Goal: Task Accomplishment & Management: Complete application form

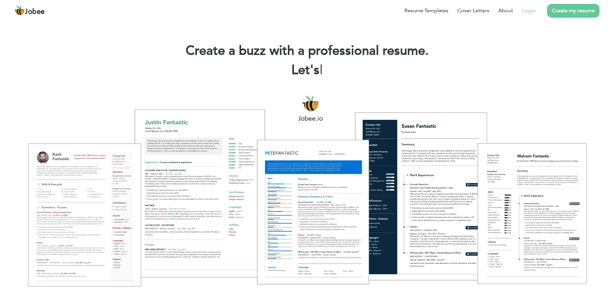
click at [530, 9] on link "Login" at bounding box center [528, 11] width 13 height 8
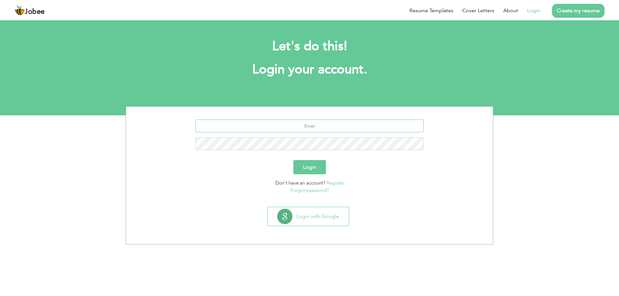
click at [308, 124] on input "text" at bounding box center [309, 126] width 228 height 13
type input "[EMAIL_ADDRESS][DOMAIN_NAME]"
click at [313, 164] on button "Login" at bounding box center [309, 167] width 33 height 14
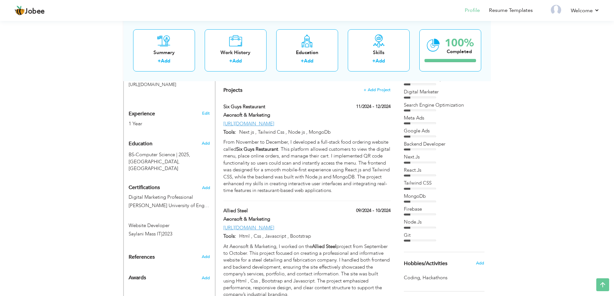
scroll to position [193, 0]
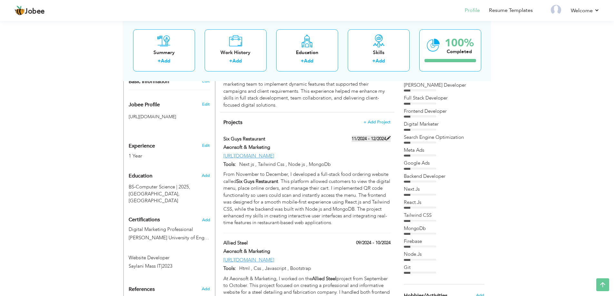
click at [387, 136] on span at bounding box center [388, 138] width 5 height 5
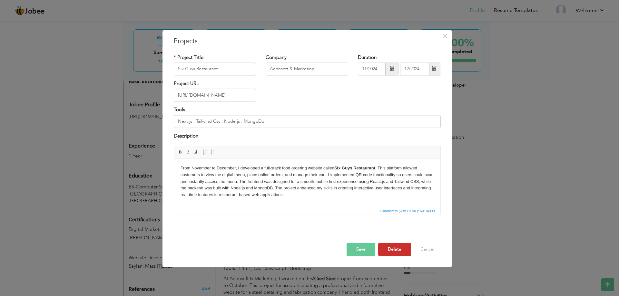
click at [400, 247] on button "Delete" at bounding box center [394, 249] width 33 height 13
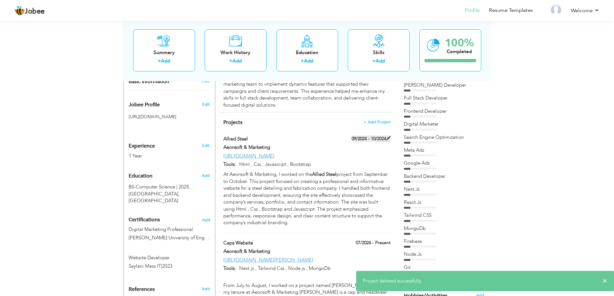
click at [386, 136] on span at bounding box center [388, 138] width 5 height 5
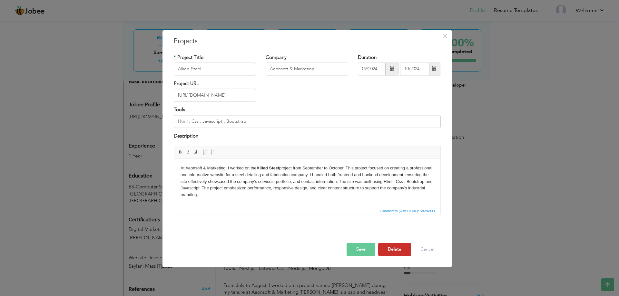
click at [393, 254] on button "Delete" at bounding box center [394, 249] width 33 height 13
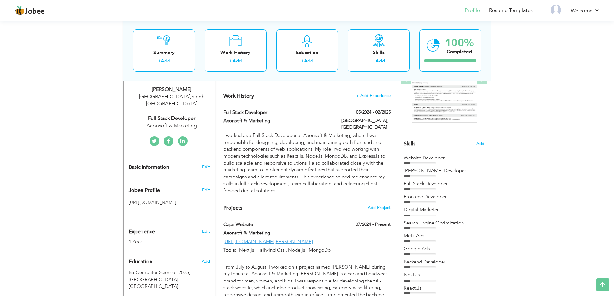
scroll to position [97, 0]
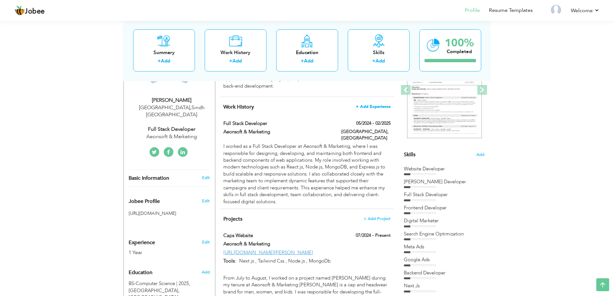
click at [377, 105] on span "+ Add Experience" at bounding box center [373, 106] width 35 height 5
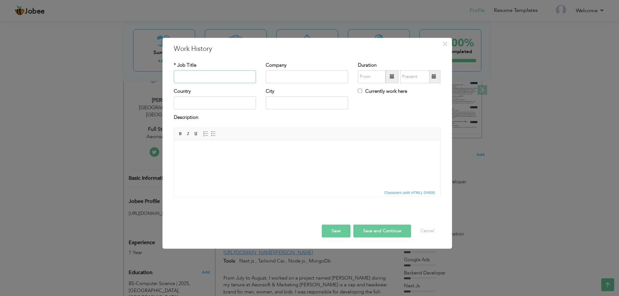
click at [189, 76] on input "text" at bounding box center [215, 76] width 82 height 13
type input "Full Stack Developer"
click at [285, 81] on input "text" at bounding box center [306, 76] width 82 height 13
type input "Experts Communication"
click at [360, 78] on input "09/2025" at bounding box center [372, 76] width 28 height 13
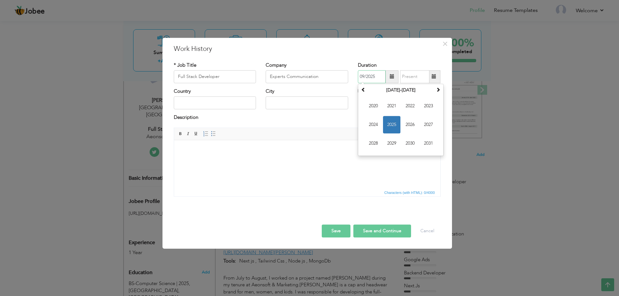
click at [393, 125] on span "2025" at bounding box center [391, 124] width 17 height 17
click at [410, 125] on span "Jul" at bounding box center [409, 124] width 17 height 17
type input "07/2025"
type input "09/2025"
click at [420, 77] on input "09/2025" at bounding box center [414, 76] width 29 height 13
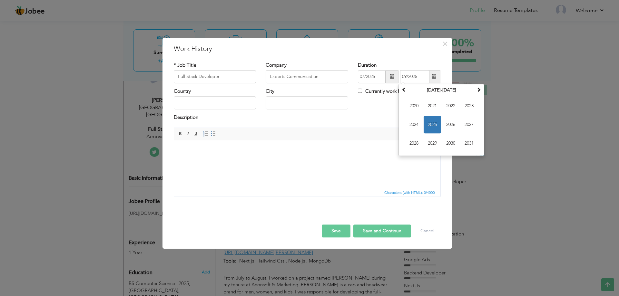
click at [375, 121] on div "Description" at bounding box center [307, 118] width 267 height 8
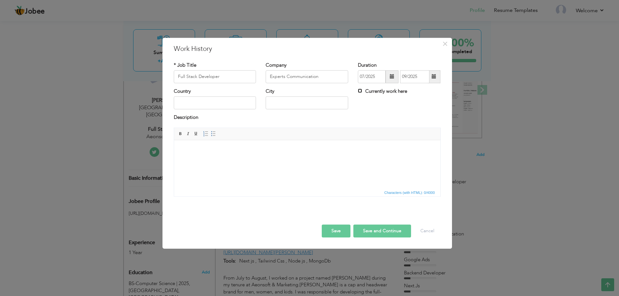
click at [362, 91] on input "Currently work here" at bounding box center [360, 91] width 4 height 4
checkbox input "true"
click at [193, 101] on input "text" at bounding box center [215, 103] width 82 height 13
type input "[GEOGRAPHIC_DATA]"
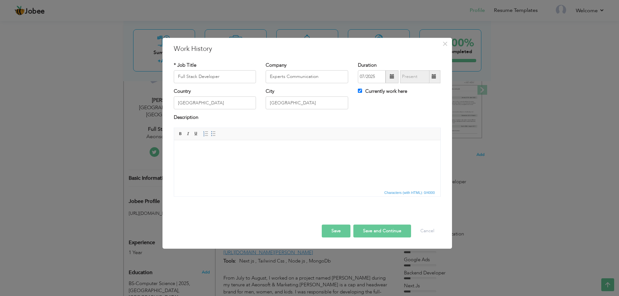
click at [381, 232] on button "Save and Continue" at bounding box center [382, 231] width 58 height 13
checkbox input "false"
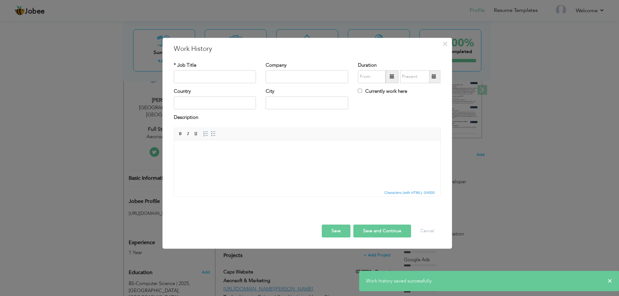
click at [372, 229] on button "Save and Continue" at bounding box center [382, 231] width 58 height 13
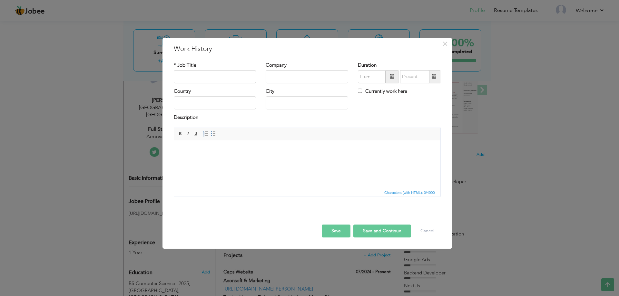
click at [342, 231] on button "Save" at bounding box center [336, 231] width 29 height 13
click at [424, 230] on button "Cancel" at bounding box center [427, 231] width 27 height 13
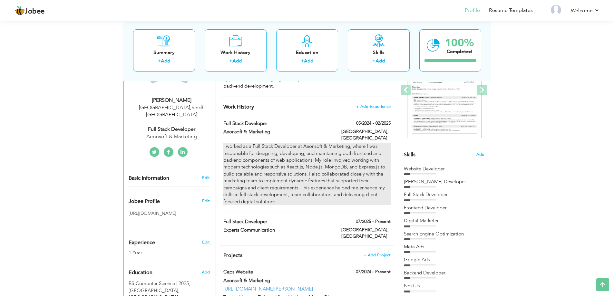
scroll to position [64, 0]
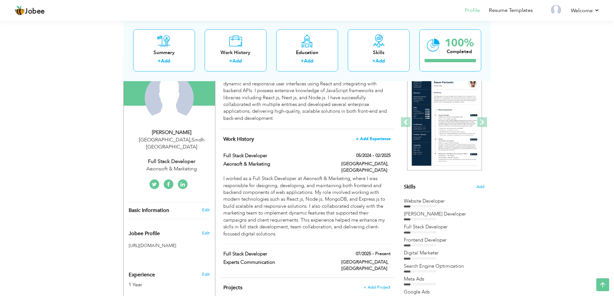
click at [377, 140] on span "+ Add Experience" at bounding box center [373, 139] width 35 height 5
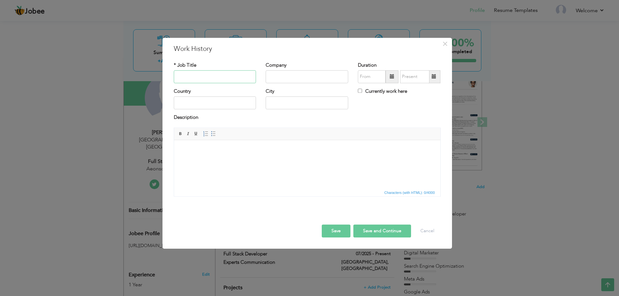
click at [225, 79] on input "text" at bounding box center [215, 76] width 82 height 13
type input "Full Stack Developer"
type input "Experts Communication"
click at [185, 95] on div "Country" at bounding box center [215, 98] width 82 height 21
drag, startPoint x: 189, startPoint y: 98, endPoint x: 180, endPoint y: 83, distance: 17.7
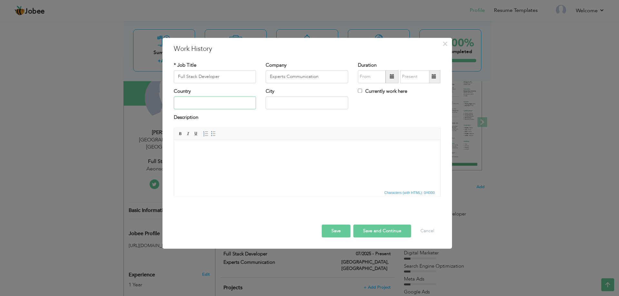
click at [189, 98] on input "text" at bounding box center [215, 103] width 82 height 13
type input "[GEOGRAPHIC_DATA]"
click at [367, 72] on input "text" at bounding box center [372, 76] width 28 height 13
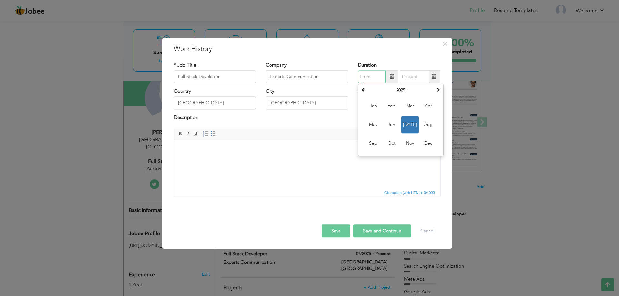
click at [406, 124] on span "Jul" at bounding box center [409, 124] width 17 height 17
type input "07/2025"
click at [363, 91] on label "Currently work here" at bounding box center [382, 91] width 49 height 7
click at [362, 91] on input "Currently work here" at bounding box center [360, 91] width 4 height 4
checkbox input "true"
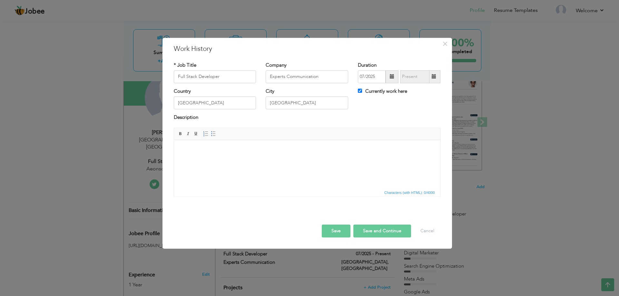
click at [332, 236] on button "Save" at bounding box center [336, 231] width 29 height 13
click at [445, 44] on span "×" at bounding box center [444, 44] width 5 height 12
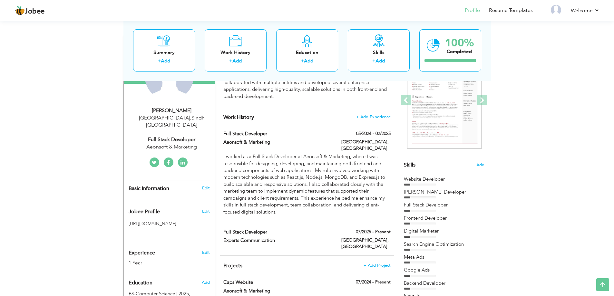
scroll to position [97, 0]
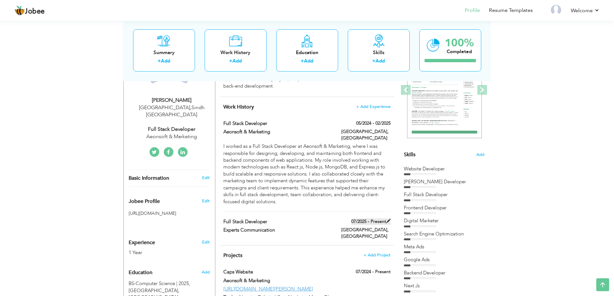
click at [389, 219] on span at bounding box center [388, 221] width 5 height 5
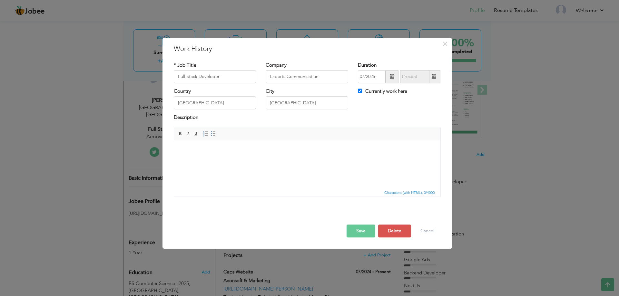
click at [200, 160] on html at bounding box center [307, 150] width 266 height 20
click at [427, 233] on button "Cancel" at bounding box center [427, 231] width 27 height 13
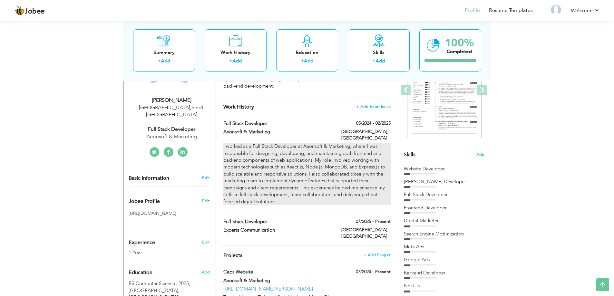
drag, startPoint x: 282, startPoint y: 196, endPoint x: 224, endPoint y: 139, distance: 80.9
click at [224, 143] on div "I worked as a Full Stack Developer at Aeonsoft & Marketing, where I was respons…" at bounding box center [306, 174] width 167 height 62
type input "Aeonsoft & Marketing"
type input "05/2024"
type input "02/2025"
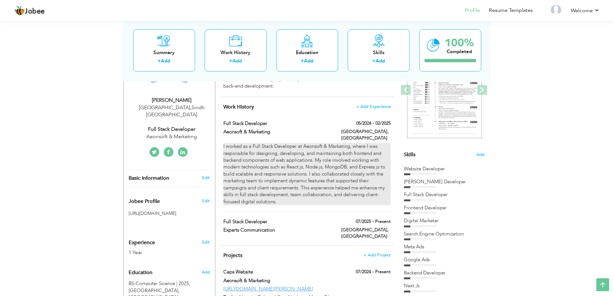
type input "[GEOGRAPHIC_DATA]"
checkbox input "false"
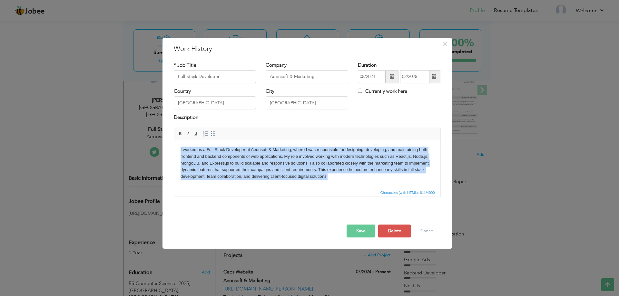
drag, startPoint x: 335, startPoint y: 178, endPoint x: 342, endPoint y: 290, distance: 112.0
click at [174, 150] on html "I worked as a Full Stack Developer at Aeonsoft & Marketing, where I was respons…" at bounding box center [307, 163] width 266 height 46
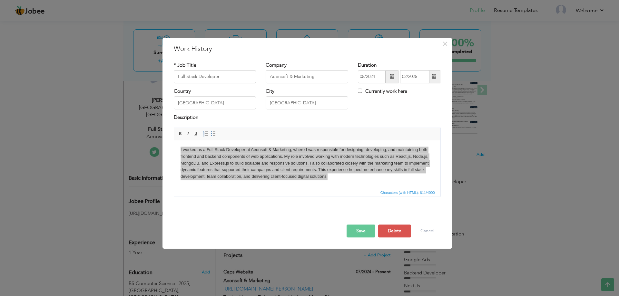
drag, startPoint x: 352, startPoint y: 197, endPoint x: 347, endPoint y: 189, distance: 9.3
click at [352, 197] on div "I worked as a Full Stack Developer at Aeonsoft & Marketing, where I was respons…" at bounding box center [307, 165] width 276 height 74
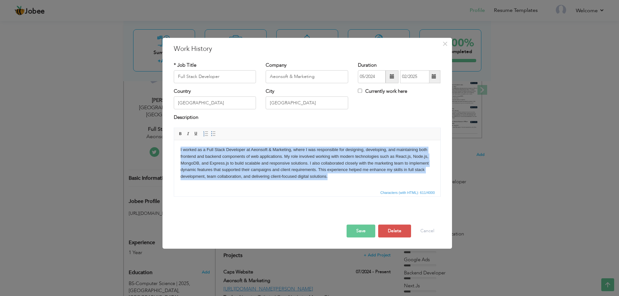
click at [409, 157] on body "I worked as a Full Stack Developer at Aeonsoft & Marketing, where I was respons…" at bounding box center [306, 164] width 253 height 34
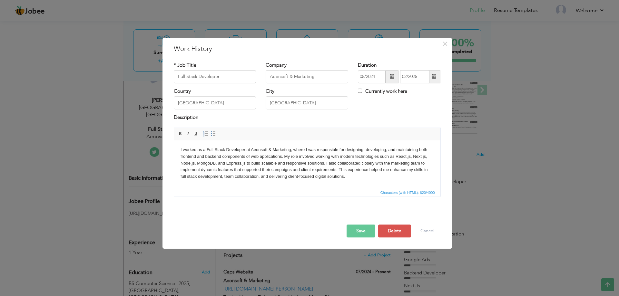
click at [361, 233] on button "Save" at bounding box center [360, 231] width 29 height 13
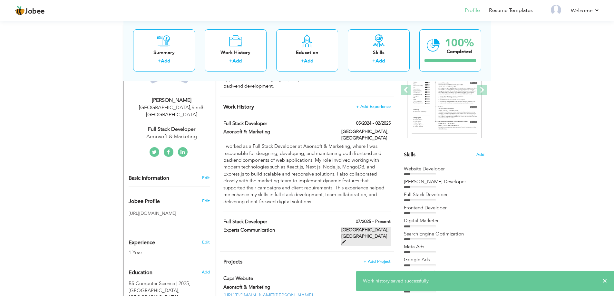
click at [346, 240] on span at bounding box center [343, 242] width 5 height 5
type input "Experts Communication"
type input "07/2025"
type input "[GEOGRAPHIC_DATA]"
checkbox input "true"
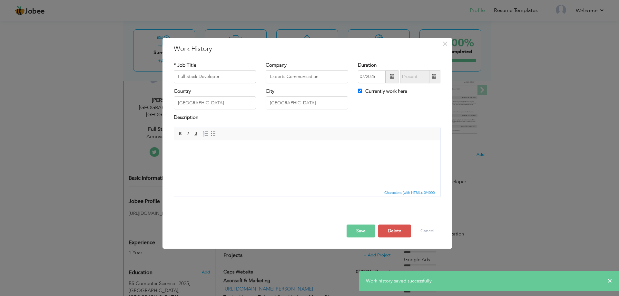
drag, startPoint x: 249, startPoint y: 130, endPoint x: 250, endPoint y: 139, distance: 9.4
click at [249, 130] on span "Editor toolbars Basic Styles Bold Italic Underline Paragraph Insert/Remove Numb…" at bounding box center [307, 134] width 266 height 12
click at [229, 160] on html at bounding box center [307, 150] width 266 height 20
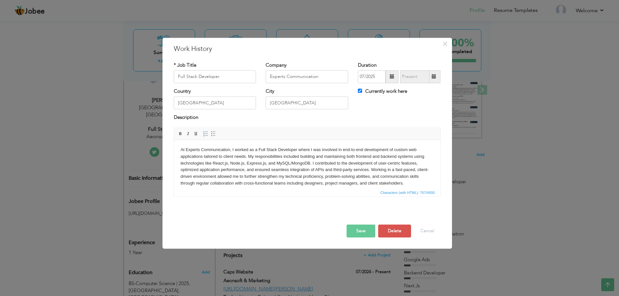
click at [360, 233] on button "Save" at bounding box center [360, 231] width 29 height 13
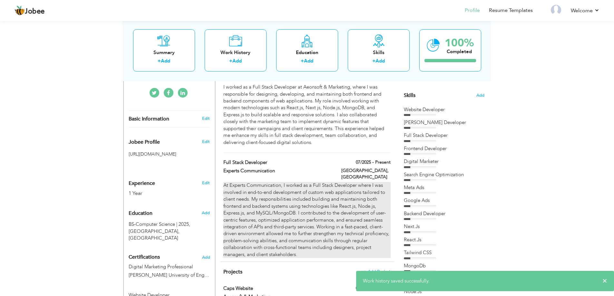
scroll to position [161, 0]
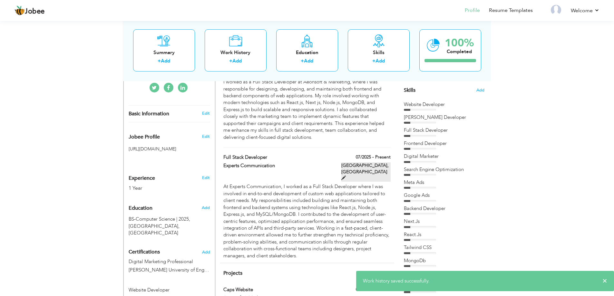
click at [346, 176] on span at bounding box center [343, 178] width 5 height 5
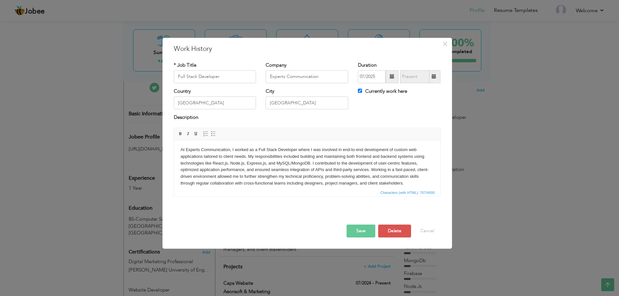
drag, startPoint x: 227, startPoint y: 163, endPoint x: 288, endPoint y: 169, distance: 60.9
click at [228, 163] on body "At Experts Communication, I worked as a Full Stack Developer where I was involv…" at bounding box center [306, 167] width 253 height 40
click at [356, 230] on button "Save" at bounding box center [360, 231] width 29 height 13
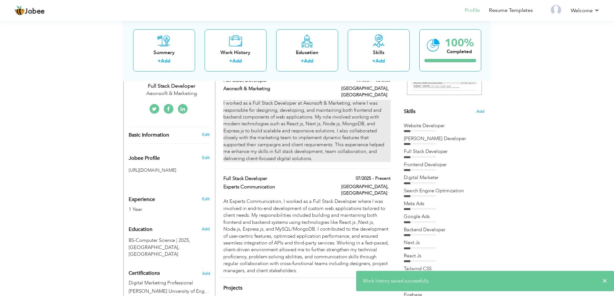
scroll to position [129, 0]
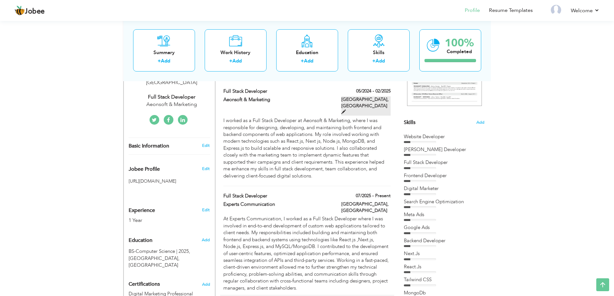
click at [346, 110] on span at bounding box center [343, 112] width 5 height 5
type input "Aeonsoft & Marketing"
type input "05/2024"
type input "02/2025"
type input "[GEOGRAPHIC_DATA]"
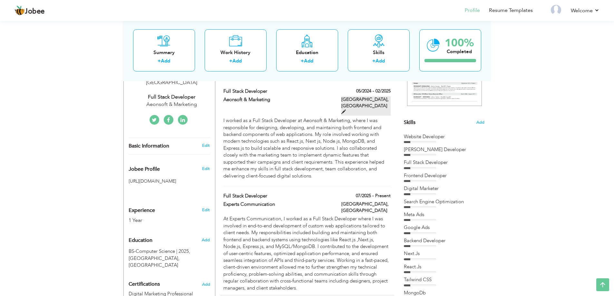
checkbox input "false"
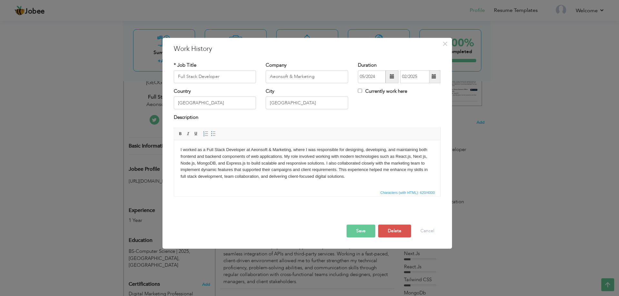
click at [422, 156] on body "I worked as a Full Stack Developer at Aeonsoft & Marketing, where I was respons…" at bounding box center [306, 164] width 253 height 34
click at [362, 231] on button "Save" at bounding box center [360, 231] width 29 height 13
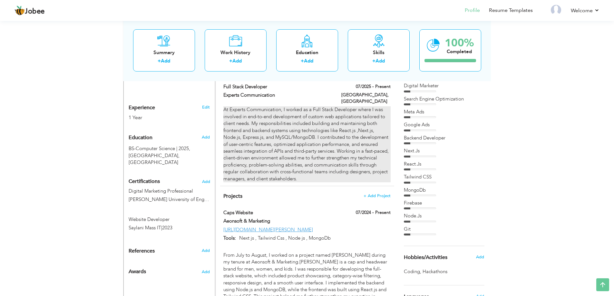
scroll to position [199, 0]
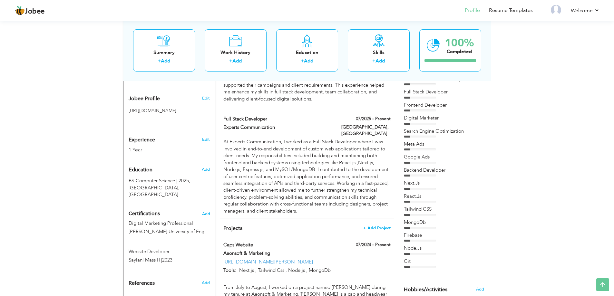
click at [380, 226] on span "+ Add Project" at bounding box center [376, 228] width 27 height 5
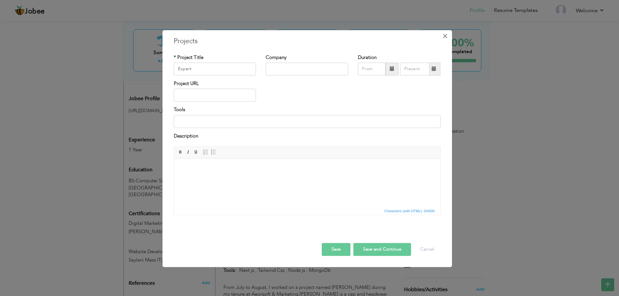
click at [445, 35] on span "×" at bounding box center [444, 36] width 5 height 12
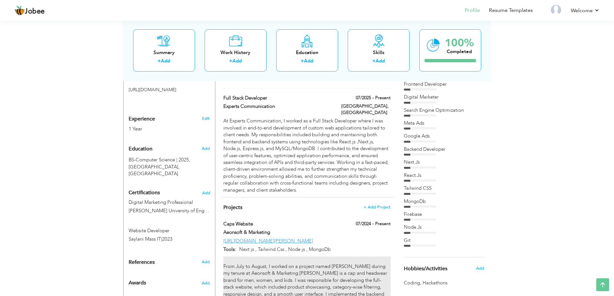
scroll to position [232, 0]
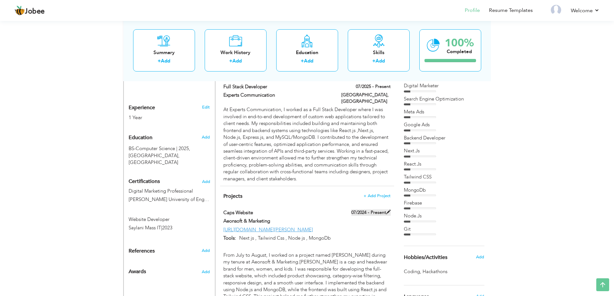
click at [387, 210] on span at bounding box center [388, 212] width 5 height 5
type input "Caps Website"
type input "Aeonsoft & Marketing"
type input "07/2024"
type input "[URL][DOMAIN_NAME][PERSON_NAME]"
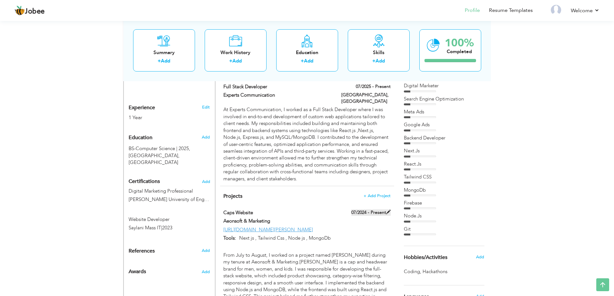
type input "Next js , Tailwind Css , Node js , MongoDb"
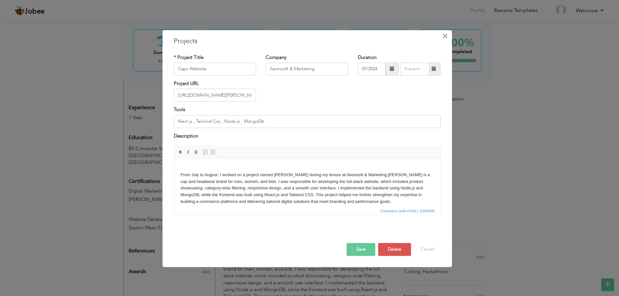
click at [447, 37] on span "×" at bounding box center [444, 36] width 5 height 12
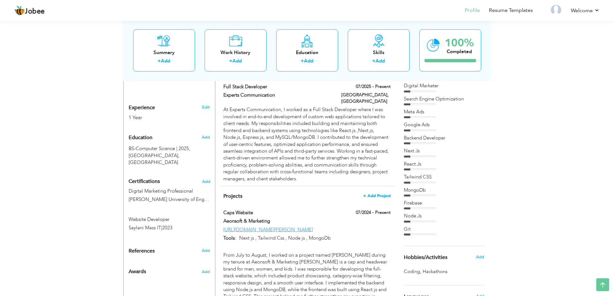
click at [382, 194] on span "+ Add Project" at bounding box center [376, 196] width 27 height 5
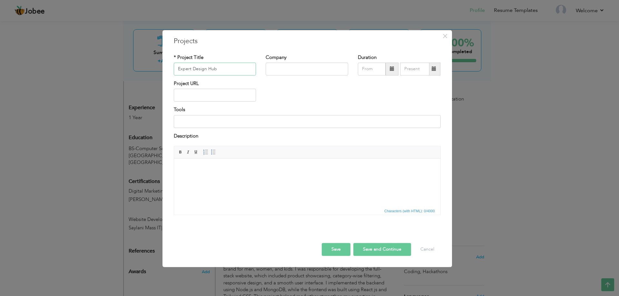
type input "Expert Design Hub"
click at [291, 66] on input "text" at bounding box center [306, 69] width 82 height 13
type input "Experts Communication"
click at [205, 99] on input "text" at bounding box center [215, 95] width 82 height 13
click at [208, 178] on html at bounding box center [307, 169] width 266 height 20
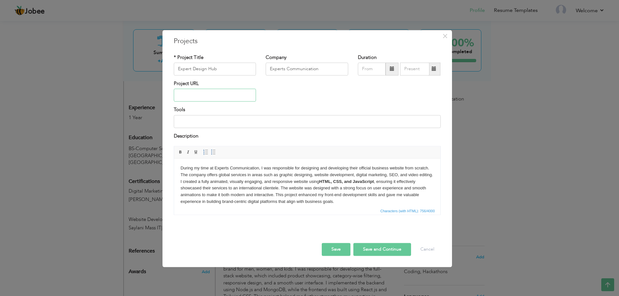
click at [197, 95] on input "text" at bounding box center [215, 95] width 82 height 13
paste input "[URL][DOMAIN_NAME]"
type input "[URL][DOMAIN_NAME]"
click at [204, 121] on input at bounding box center [307, 121] width 267 height 13
type input "Html , Css , Javascript and Bootstrap 5"
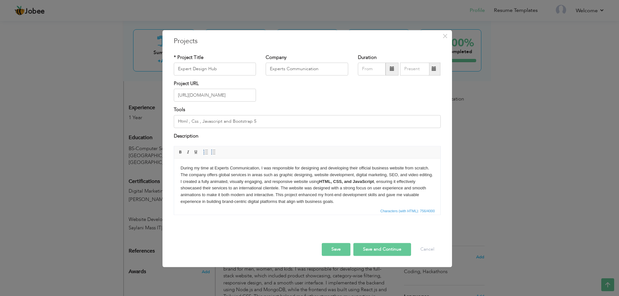
click at [369, 180] on strong "HTML, CSS, and JavaScript" at bounding box center [346, 181] width 55 height 5
click at [341, 248] on button "Save" at bounding box center [336, 249] width 29 height 13
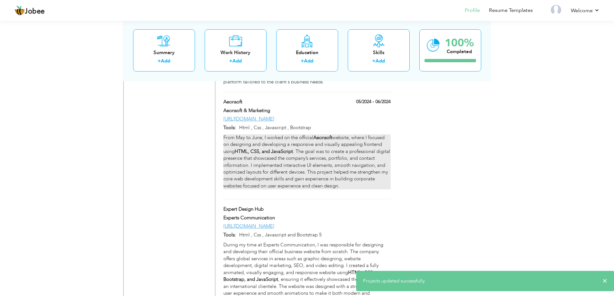
scroll to position [609, 0]
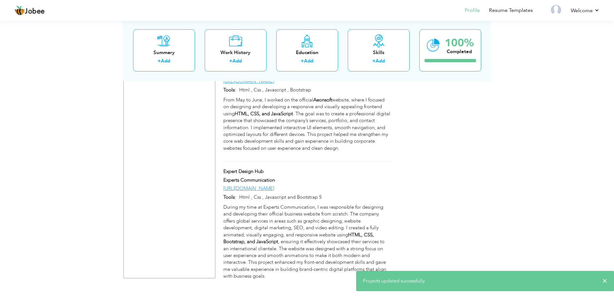
click at [333, 168] on div "Expert Design Hub" at bounding box center [277, 172] width 118 height 8
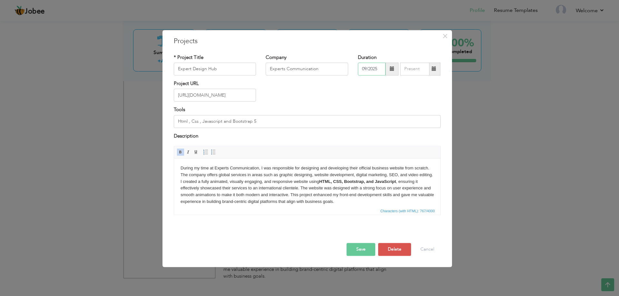
click at [365, 74] on div "09/2025" at bounding box center [399, 69] width 82 height 13
click at [389, 117] on span "2025" at bounding box center [391, 116] width 17 height 17
click at [413, 117] on span "Jul" at bounding box center [409, 116] width 17 height 17
type input "07/2025"
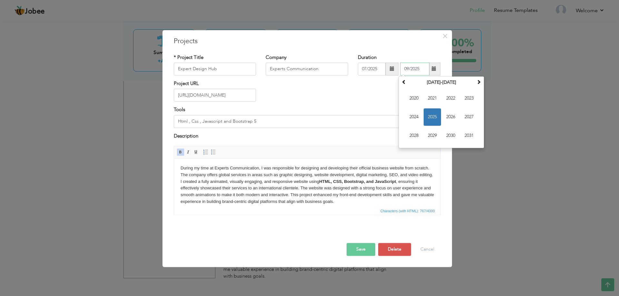
click at [411, 68] on input "09/2025" at bounding box center [414, 69] width 29 height 13
click at [430, 116] on span "2025" at bounding box center [431, 116] width 17 height 17
click at [470, 114] on span "Aug" at bounding box center [468, 116] width 17 height 17
type input "08/2025"
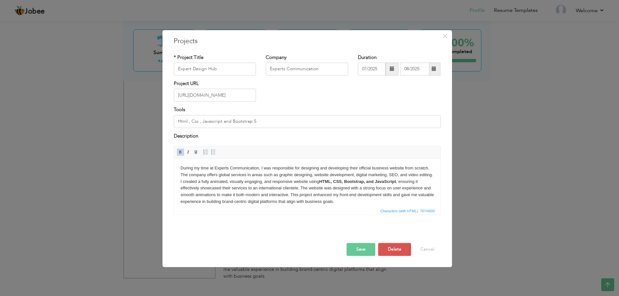
click at [365, 251] on button "Save" at bounding box center [360, 249] width 29 height 13
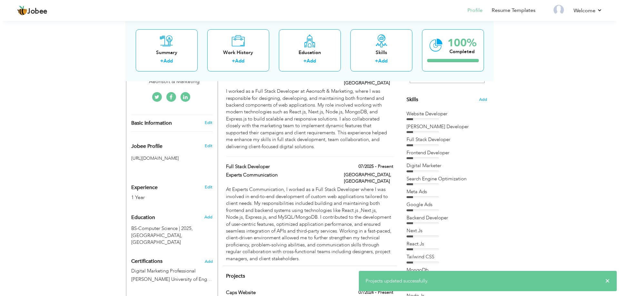
scroll to position [158, 0]
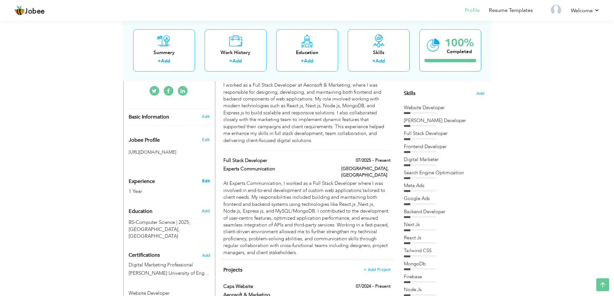
click at [207, 178] on link "Edit" at bounding box center [206, 181] width 8 height 6
type input "Zunair"
type input "Khan"
type input "03310226169"
select select "number:166"
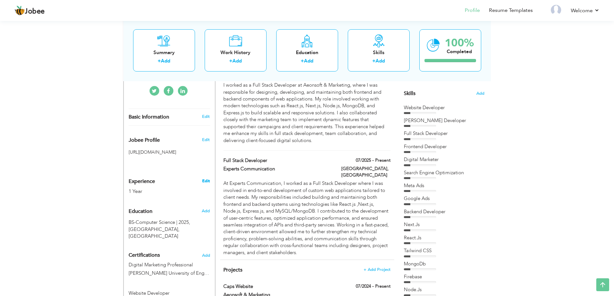
type input "Sindh"
type input "[GEOGRAPHIC_DATA]"
select select "number:3"
type input "Aeonsoft & Marketing"
type input "Full Stack Developer"
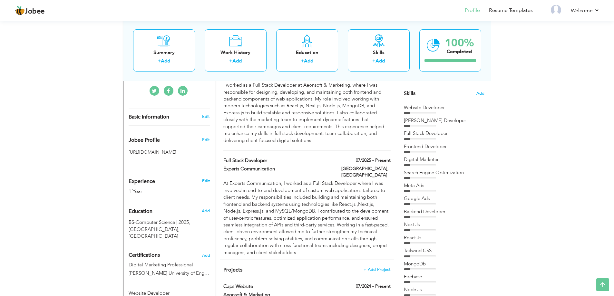
type input "https://www.linkedin.com/in/zunair-khan-a45808289?trk=contact-info"
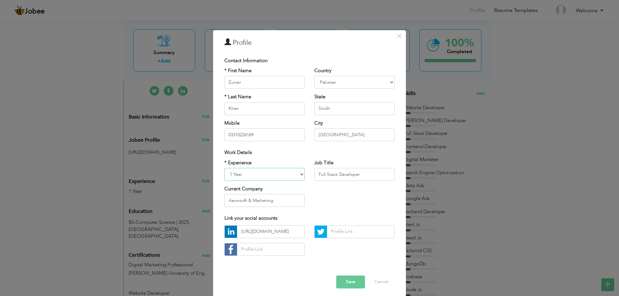
click at [274, 169] on select "Entry Level Less than 1 Year 1 Year 2 Years 3 Years 4 Years 5 Years 6 Years 7 Y…" at bounding box center [264, 174] width 80 height 13
select select "number:4"
click at [224, 168] on select "Entry Level Less than 1 Year 1 Year 2 Years 3 Years 4 Years 5 Years 6 Years 7 Y…" at bounding box center [264, 174] width 80 height 13
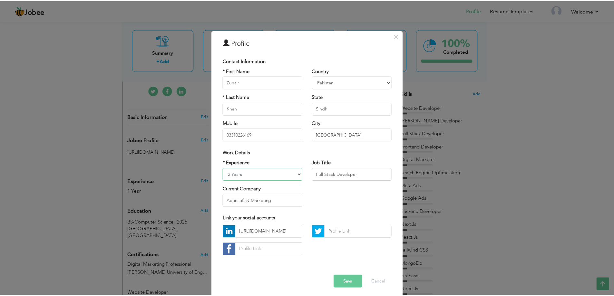
scroll to position [4, 0]
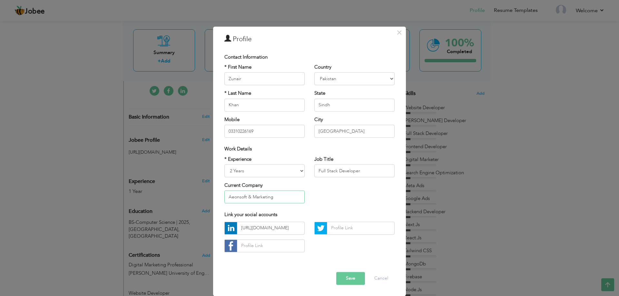
click at [263, 201] on input "Aeonsoft & Marketing" at bounding box center [264, 197] width 80 height 13
click at [332, 200] on div "* Experience Entry Level Less than 1 Year 1 Year 2 Years 3 Years 4 Years 5 Year…" at bounding box center [309, 182] width 180 height 53
click at [352, 277] on button "Save" at bounding box center [350, 278] width 29 height 13
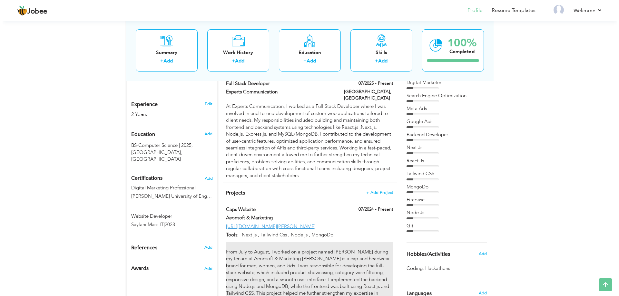
scroll to position [222, 0]
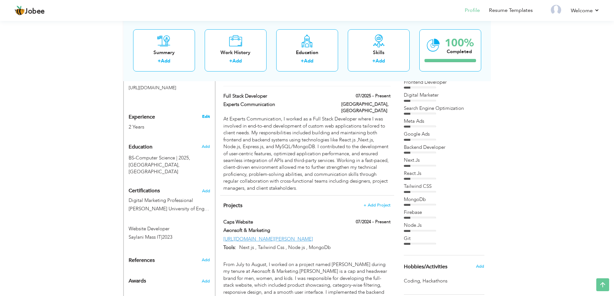
click at [207, 114] on link "Edit" at bounding box center [206, 117] width 8 height 6
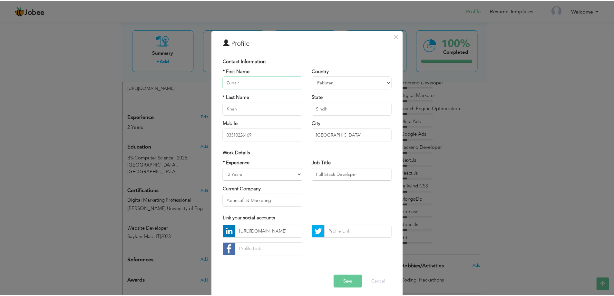
scroll to position [4, 0]
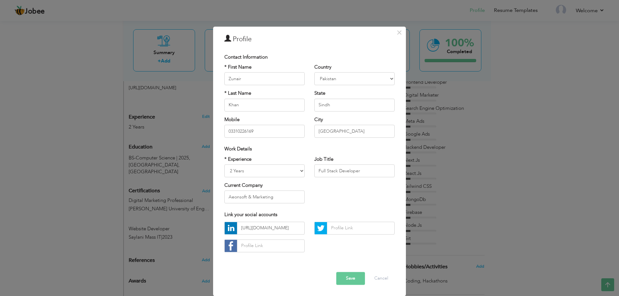
click at [354, 282] on button "Save" at bounding box center [350, 278] width 29 height 13
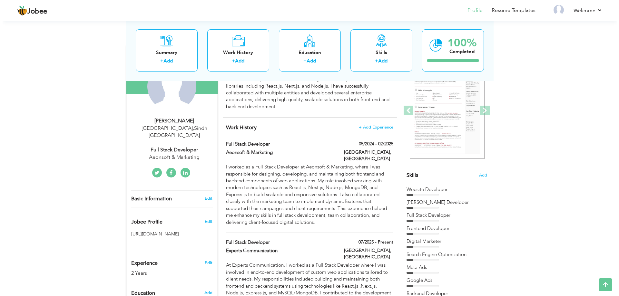
scroll to position [61, 0]
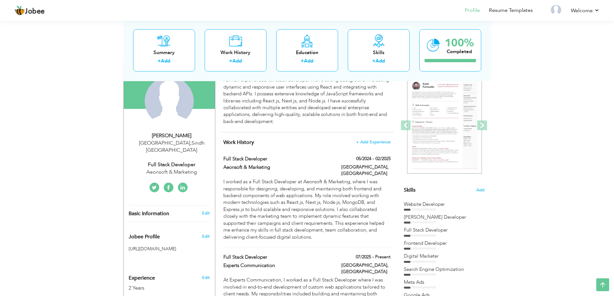
click at [202, 210] on h3 "Edit" at bounding box center [206, 213] width 8 height 6
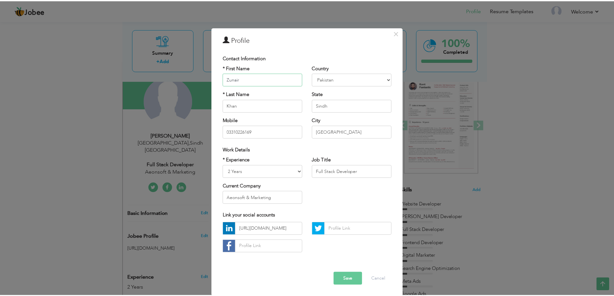
scroll to position [4, 0]
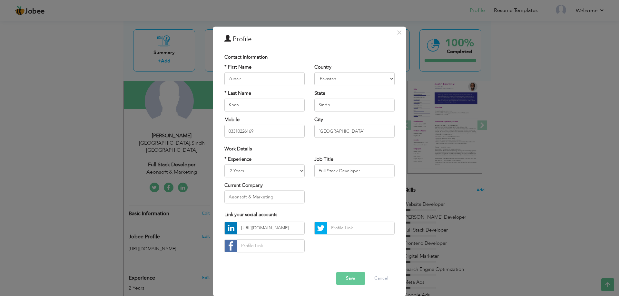
click at [355, 277] on button "Save" at bounding box center [350, 278] width 29 height 13
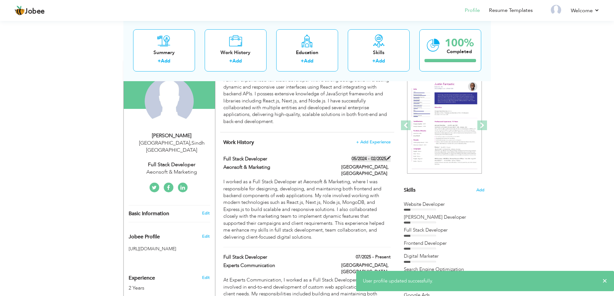
click at [387, 158] on span at bounding box center [388, 158] width 5 height 5
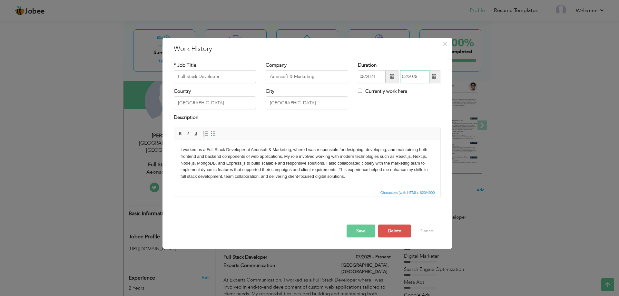
click at [405, 76] on input "02/2025" at bounding box center [414, 76] width 29 height 13
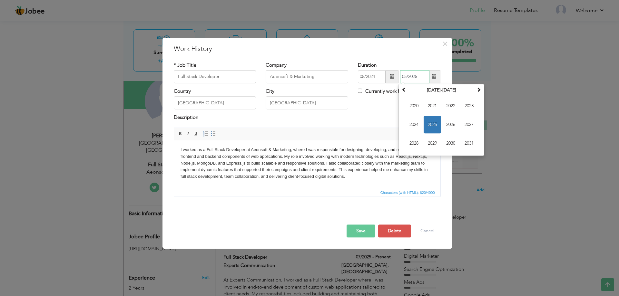
type input "05/2025"
click at [370, 231] on button "Save" at bounding box center [360, 231] width 29 height 13
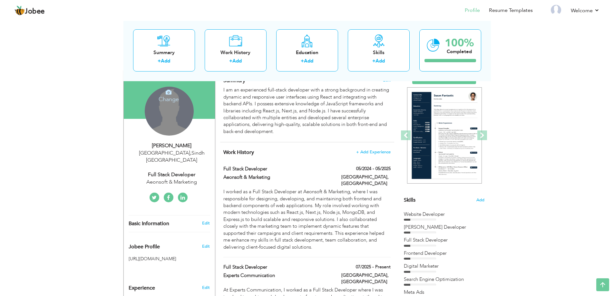
scroll to position [0, 0]
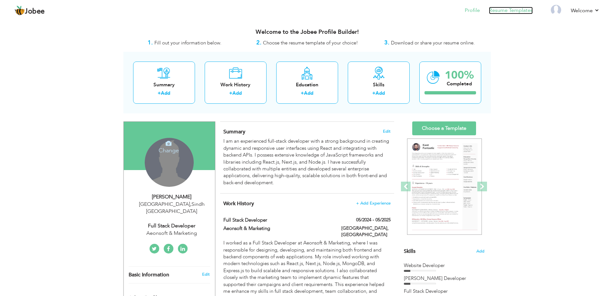
click at [507, 13] on link "Resume Templates" at bounding box center [511, 10] width 44 height 7
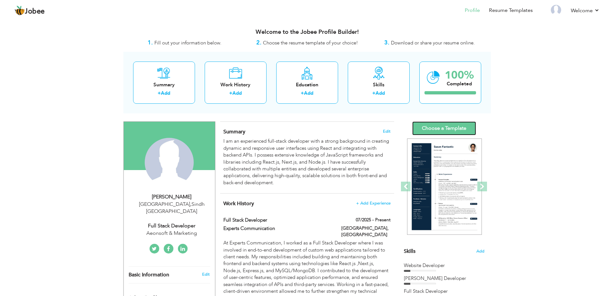
click at [446, 131] on link "Choose a Template" at bounding box center [444, 128] width 64 height 14
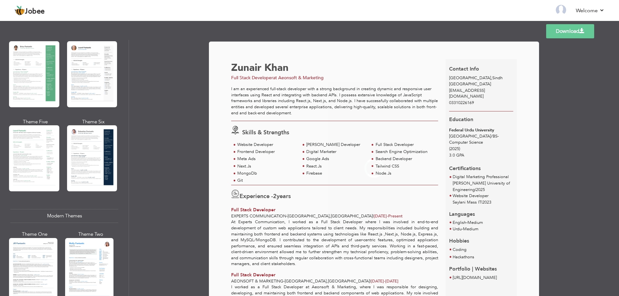
scroll to position [129, 0]
click at [33, 249] on div at bounding box center [33, 270] width 48 height 64
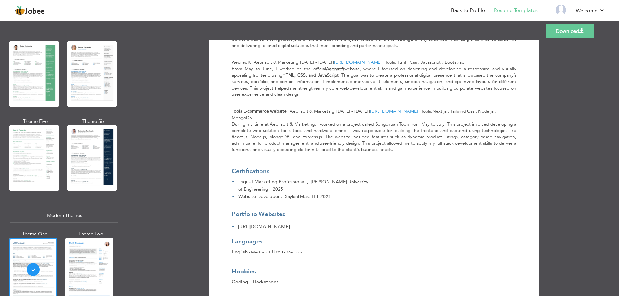
scroll to position [471, 0]
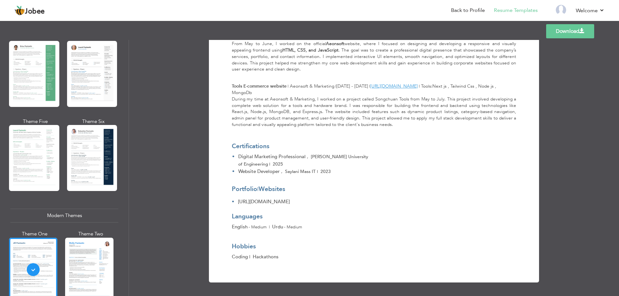
click at [579, 29] on span at bounding box center [581, 30] width 5 height 5
